Goal: Find specific page/section: Find specific page/section

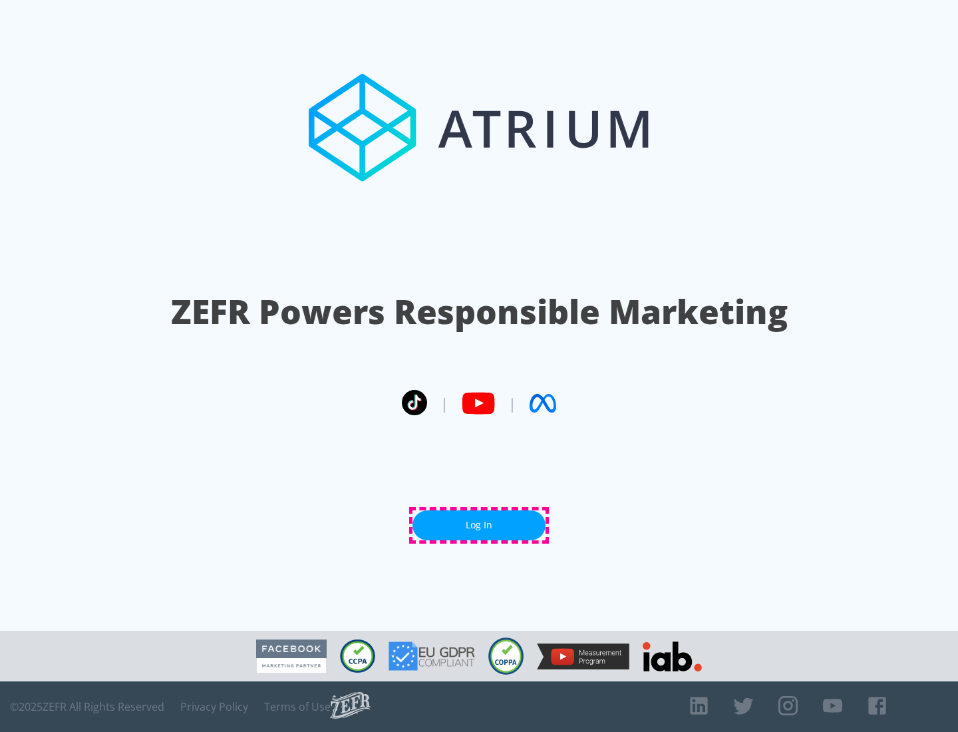
click at [479, 525] on link "Log In" at bounding box center [478, 525] width 133 height 30
